Goal: Transaction & Acquisition: Download file/media

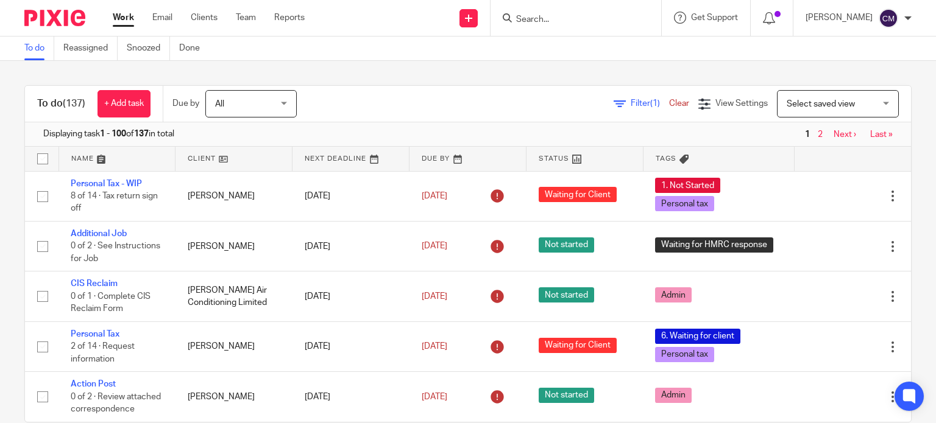
click at [587, 12] on form at bounding box center [580, 17] width 130 height 15
click at [577, 16] on input "Search" at bounding box center [570, 20] width 110 height 11
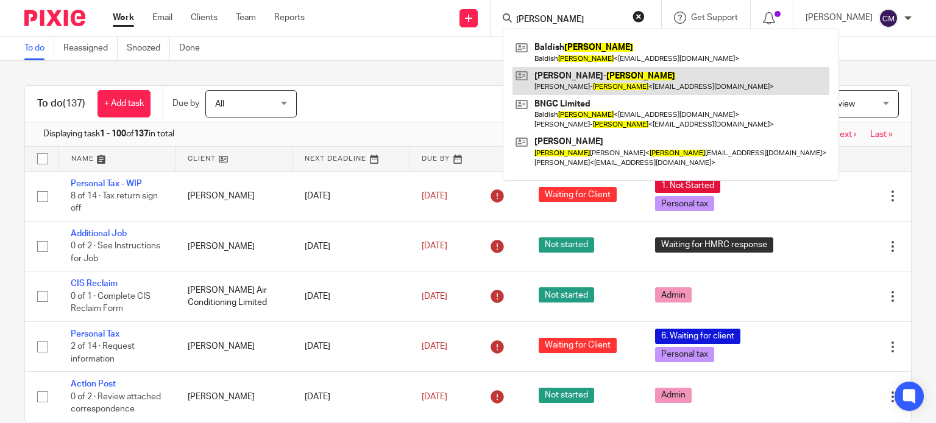
type input "nandra"
click at [587, 74] on link at bounding box center [670, 81] width 317 height 28
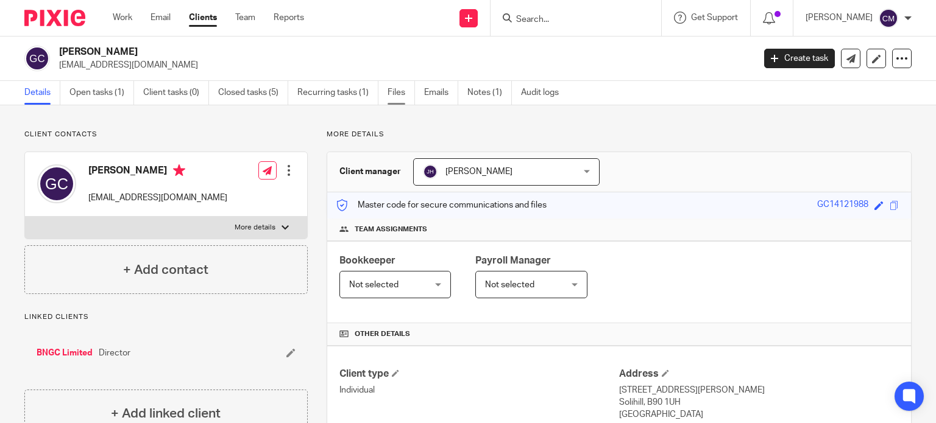
click at [405, 87] on link "Files" at bounding box center [400, 93] width 27 height 24
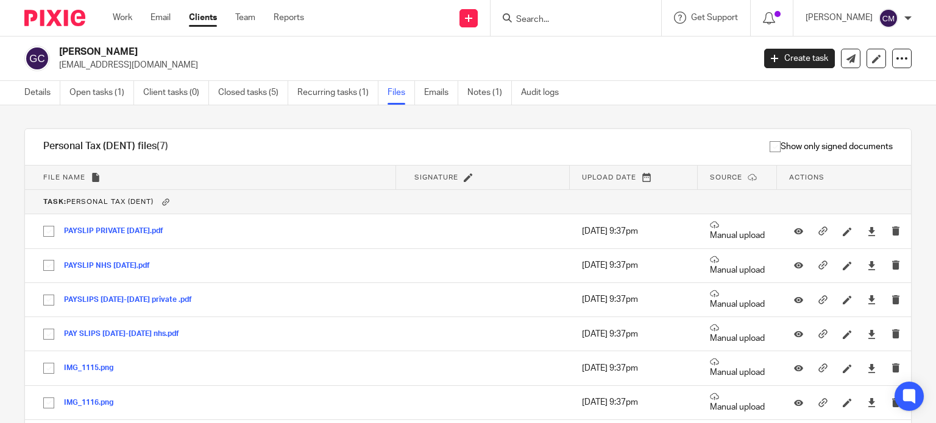
scroll to position [971, 0]
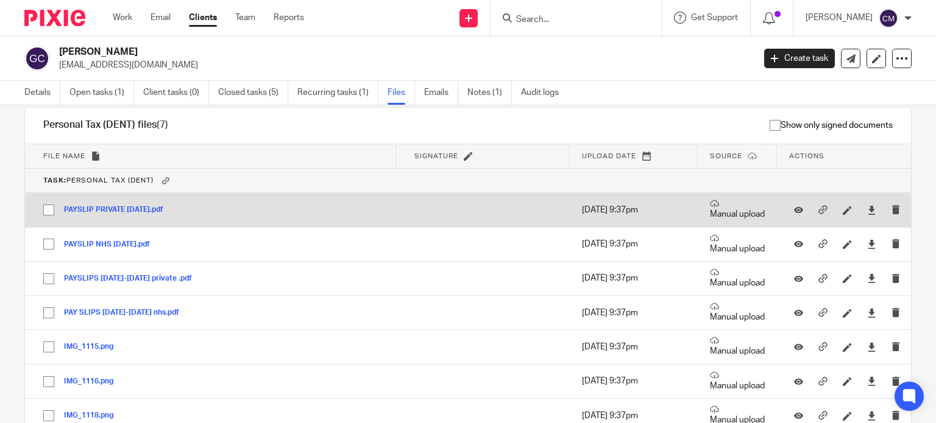
click at [47, 207] on input "checkbox" at bounding box center [48, 210] width 23 height 23
checkbox input "true"
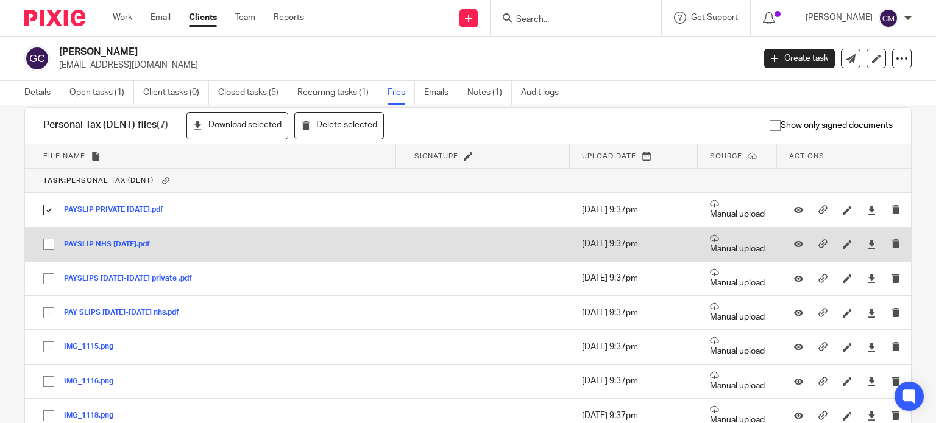
click at [48, 239] on input "checkbox" at bounding box center [48, 244] width 23 height 23
checkbox input "true"
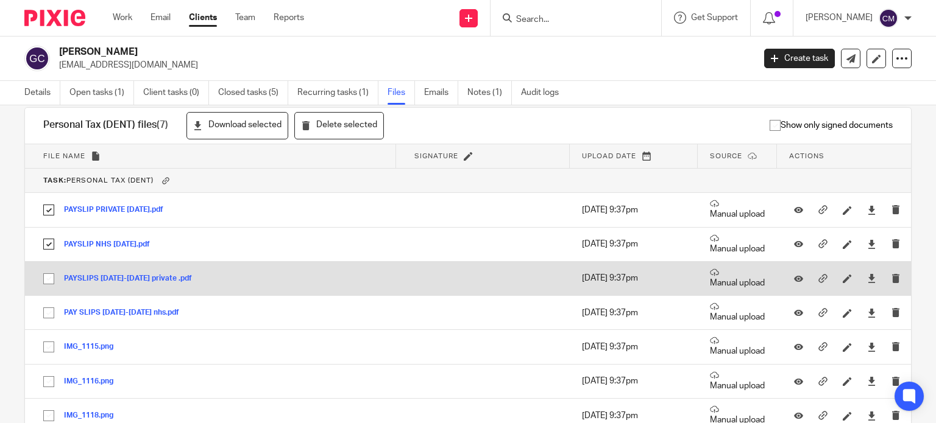
click at [46, 277] on input "checkbox" at bounding box center [48, 278] width 23 height 23
checkbox input "true"
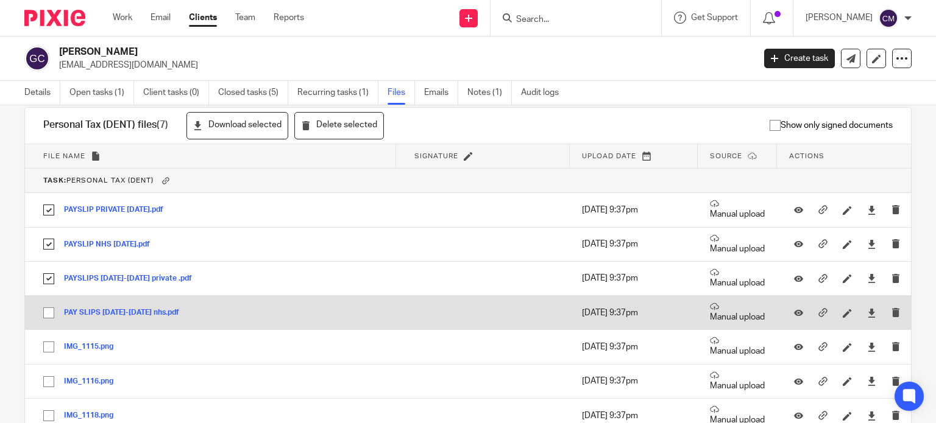
click at [52, 311] on input "checkbox" at bounding box center [48, 313] width 23 height 23
checkbox input "true"
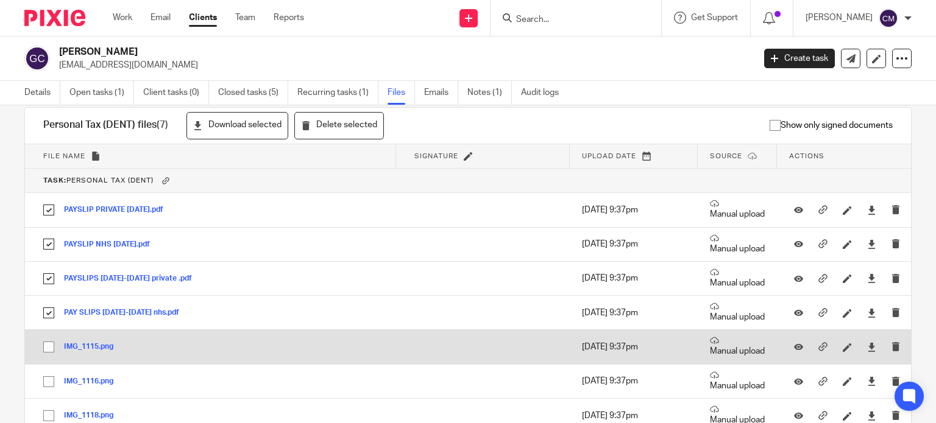
click at [49, 343] on input "checkbox" at bounding box center [48, 347] width 23 height 23
checkbox input "true"
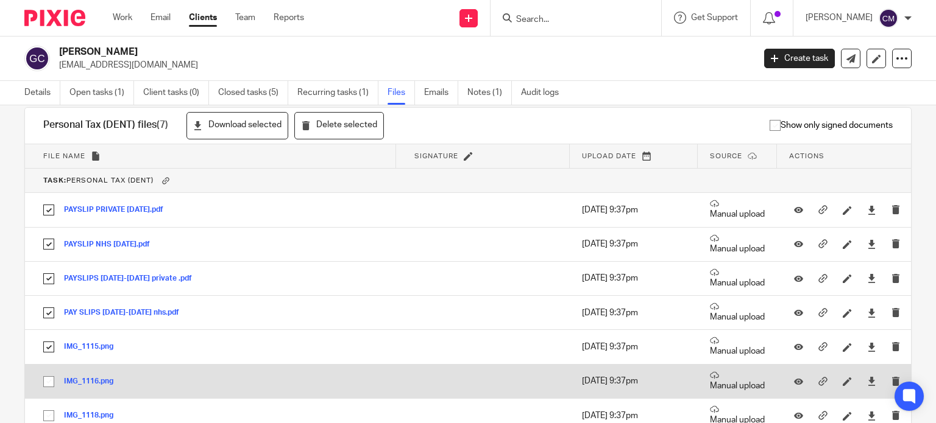
click at [49, 381] on input "checkbox" at bounding box center [48, 381] width 23 height 23
checkbox input "true"
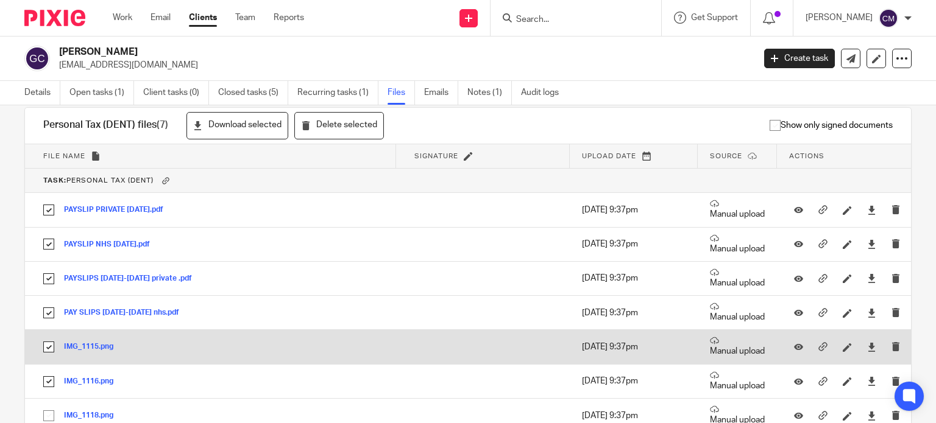
scroll to position [1032, 0]
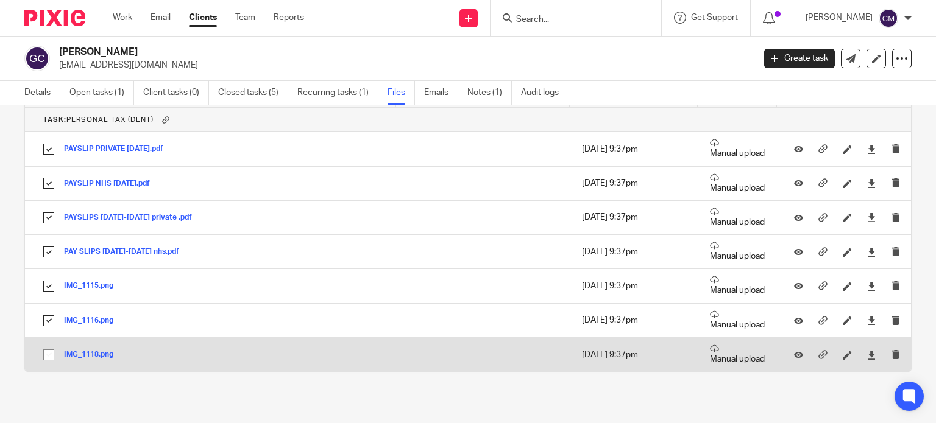
click at [46, 355] on input "checkbox" at bounding box center [48, 355] width 23 height 23
checkbox input "true"
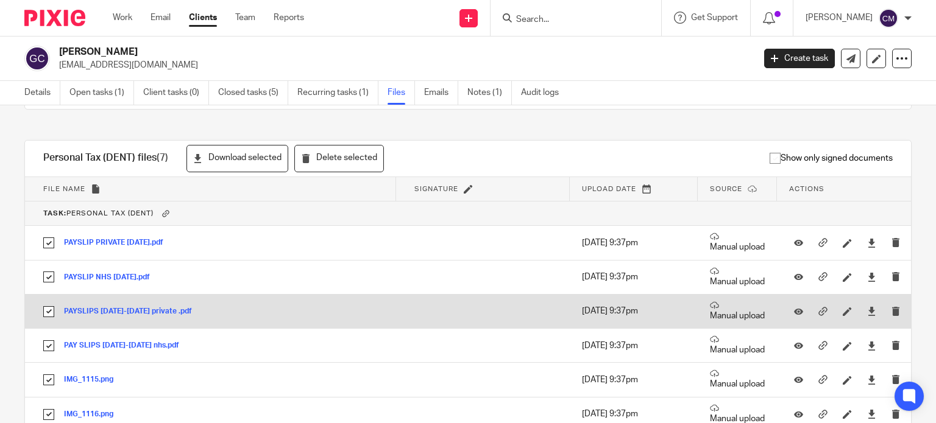
scroll to position [910, 0]
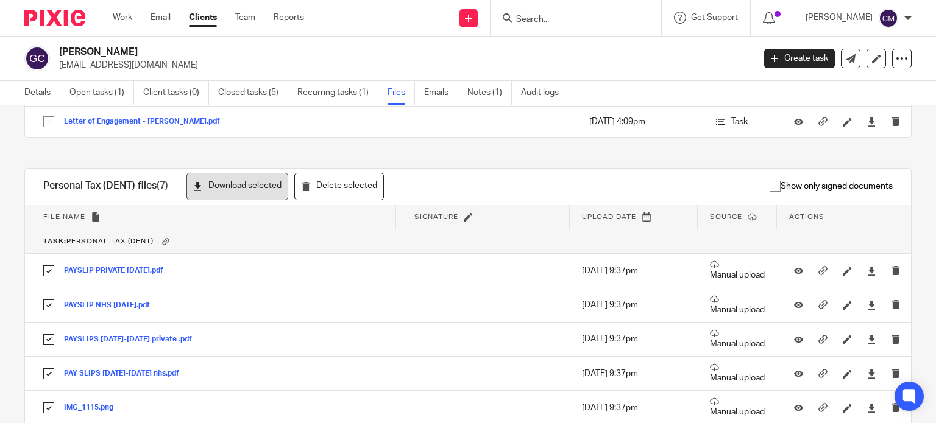
click at [269, 188] on button "Download selected" at bounding box center [237, 186] width 102 height 27
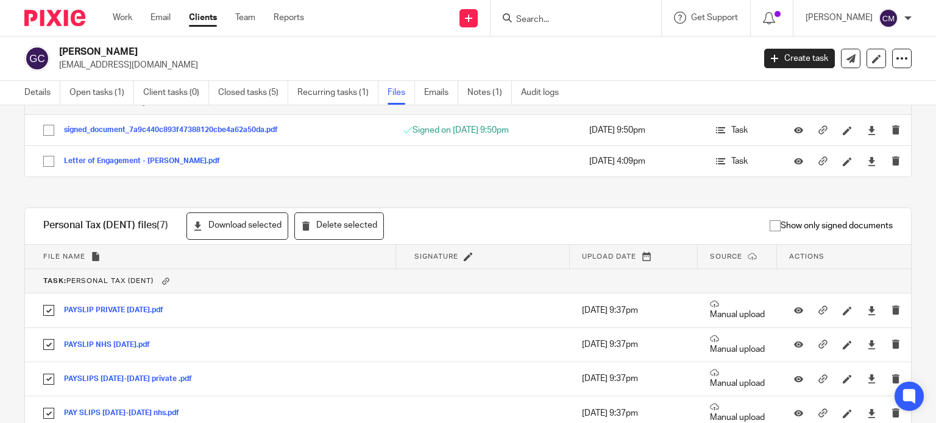
scroll to position [849, 0]
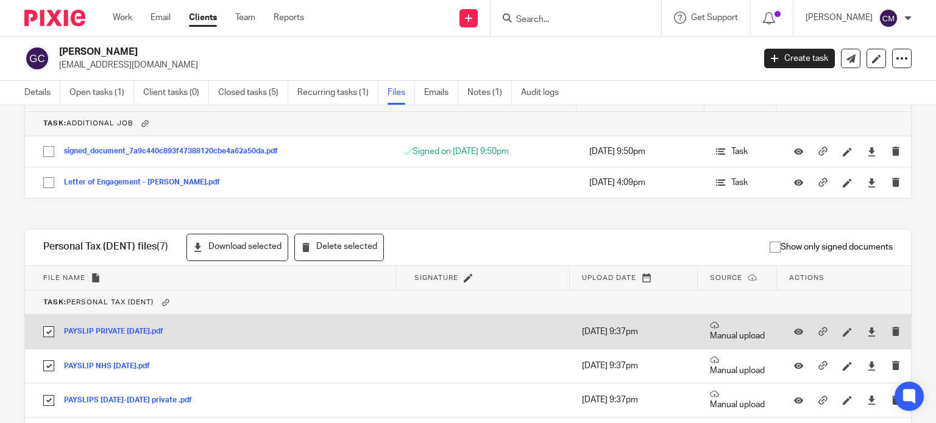
click at [51, 330] on input "checkbox" at bounding box center [48, 331] width 23 height 23
checkbox input "false"
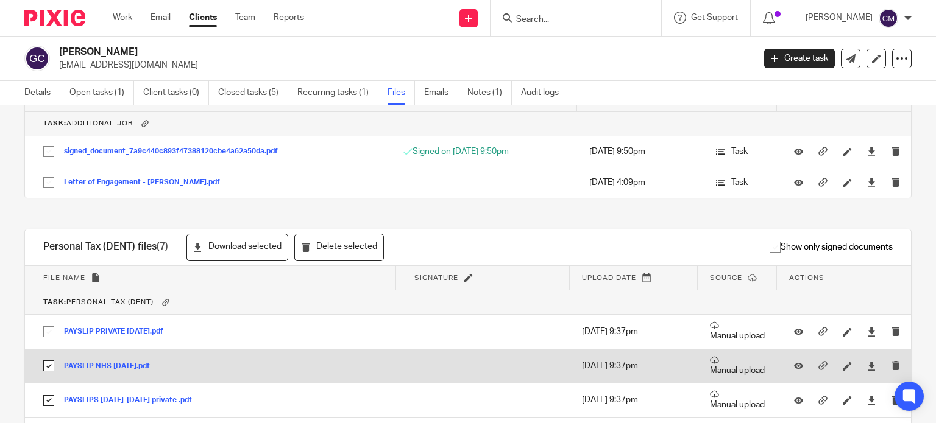
click at [46, 364] on input "checkbox" at bounding box center [48, 366] width 23 height 23
checkbox input "false"
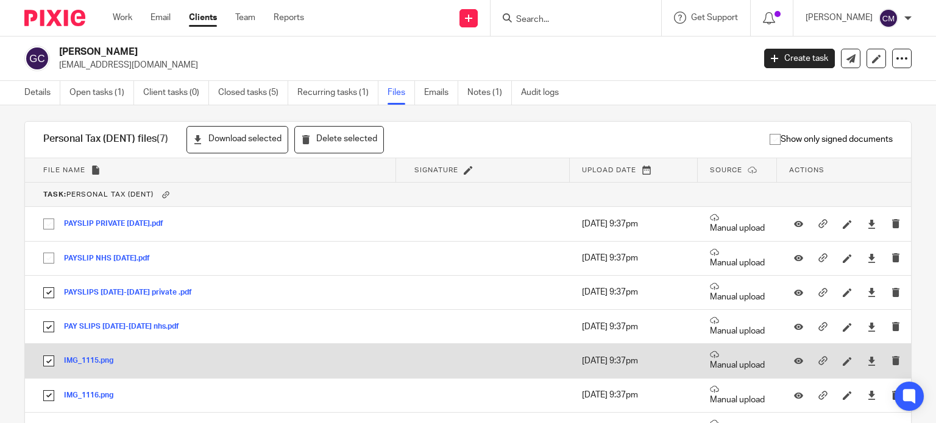
scroll to position [971, 0]
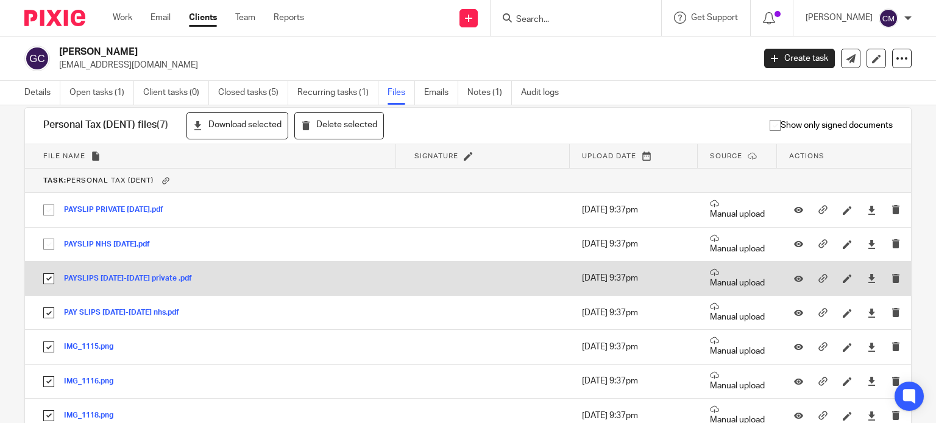
click at [49, 275] on input "checkbox" at bounding box center [48, 278] width 23 height 23
checkbox input "false"
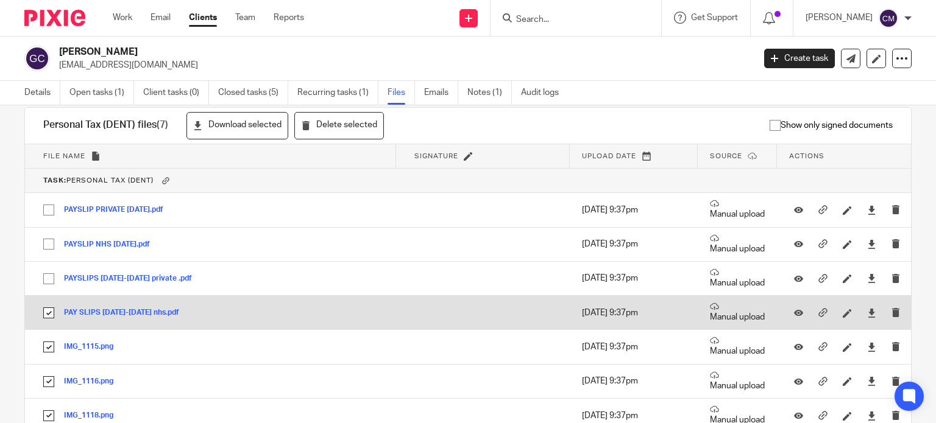
click at [46, 305] on input "checkbox" at bounding box center [48, 313] width 23 height 23
checkbox input "false"
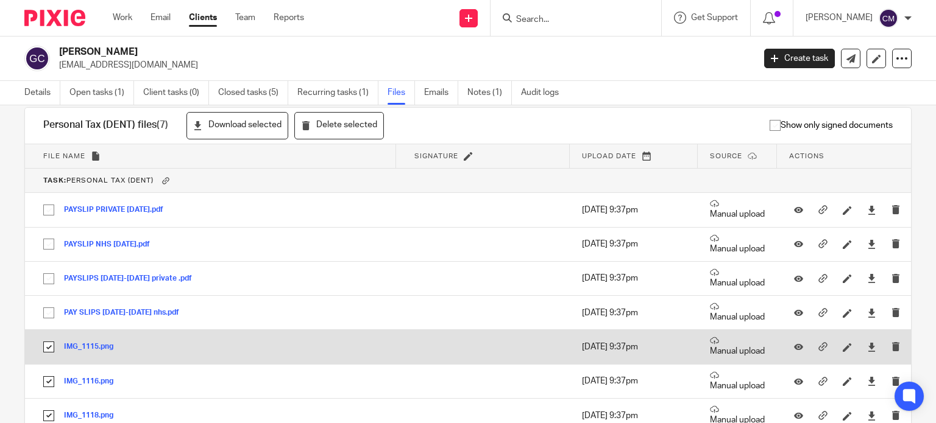
click at [44, 338] on input "checkbox" at bounding box center [48, 347] width 23 height 23
checkbox input "false"
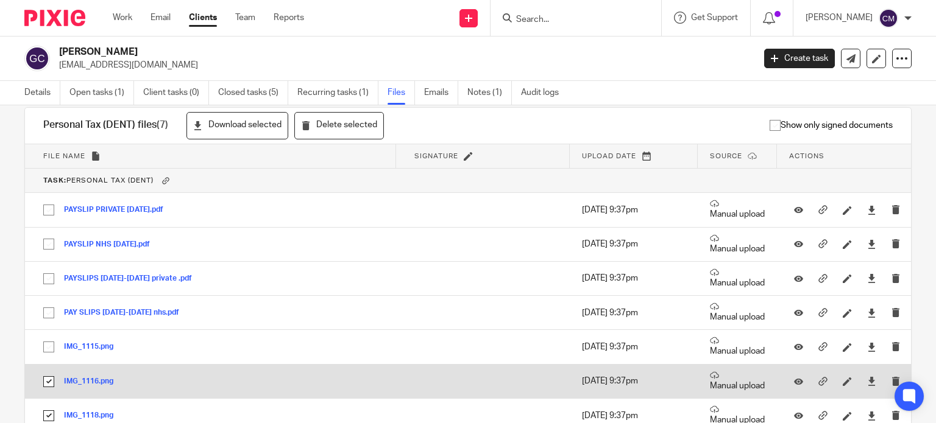
click at [44, 377] on input "checkbox" at bounding box center [48, 381] width 23 height 23
checkbox input "false"
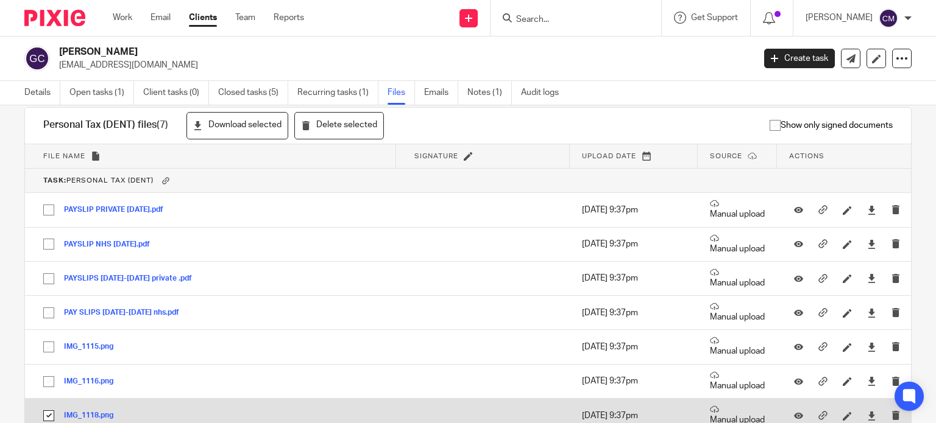
click at [49, 409] on input "checkbox" at bounding box center [48, 416] width 23 height 23
checkbox input "false"
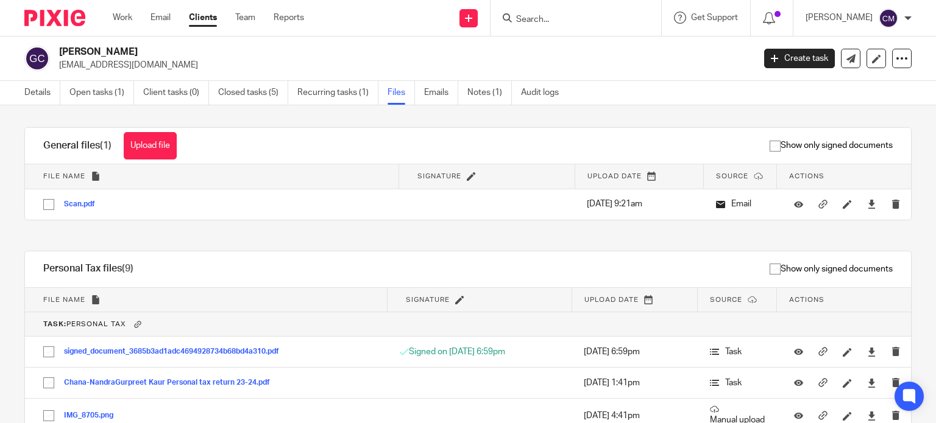
scroll to position [0, 0]
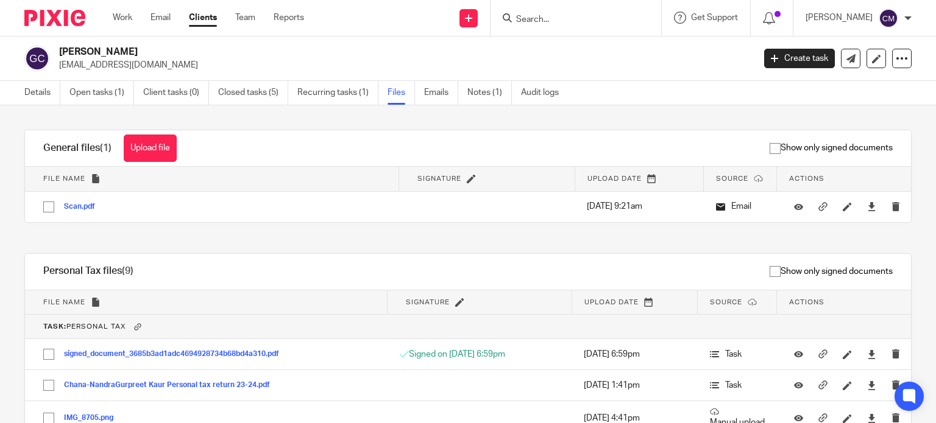
click at [582, 13] on form at bounding box center [580, 17] width 130 height 15
click at [568, 23] on input "Search" at bounding box center [570, 20] width 110 height 11
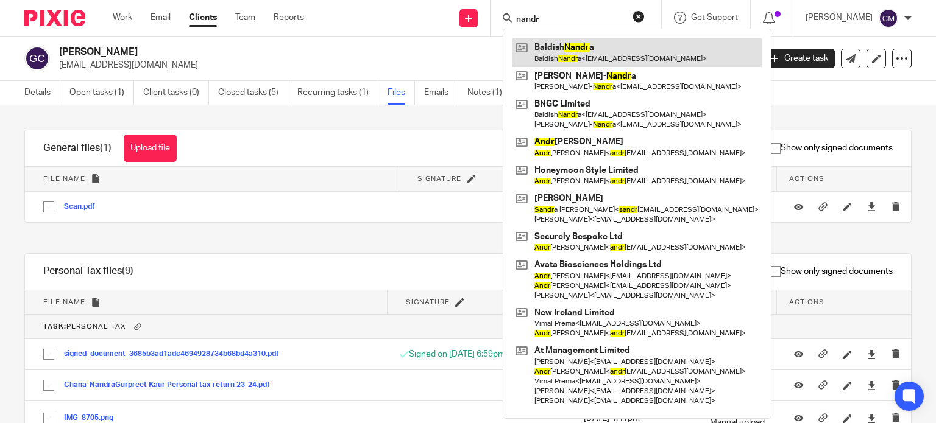
type input "nandr"
click at [578, 45] on link at bounding box center [636, 52] width 249 height 28
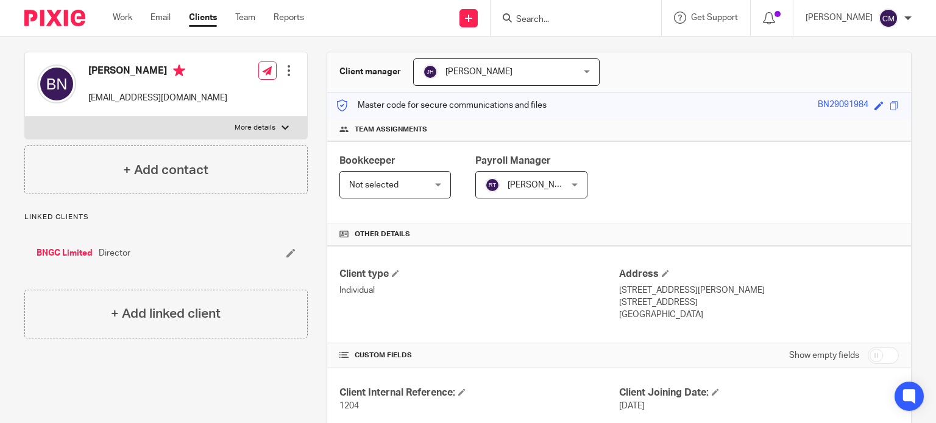
scroll to position [122, 0]
